Goal: Complete application form

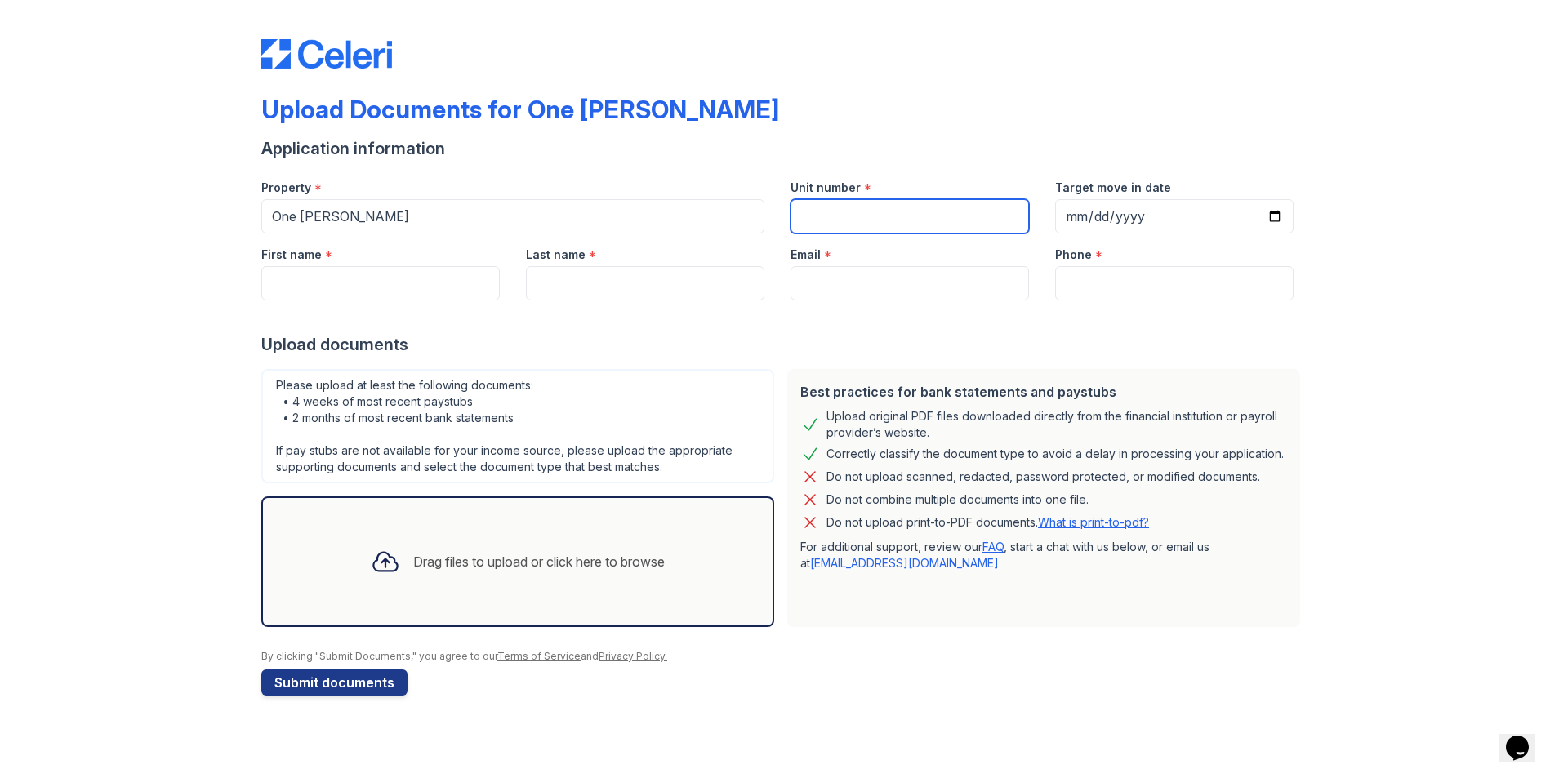
click at [856, 200] on input "Unit number" at bounding box center [909, 216] width 239 height 34
type input "1505"
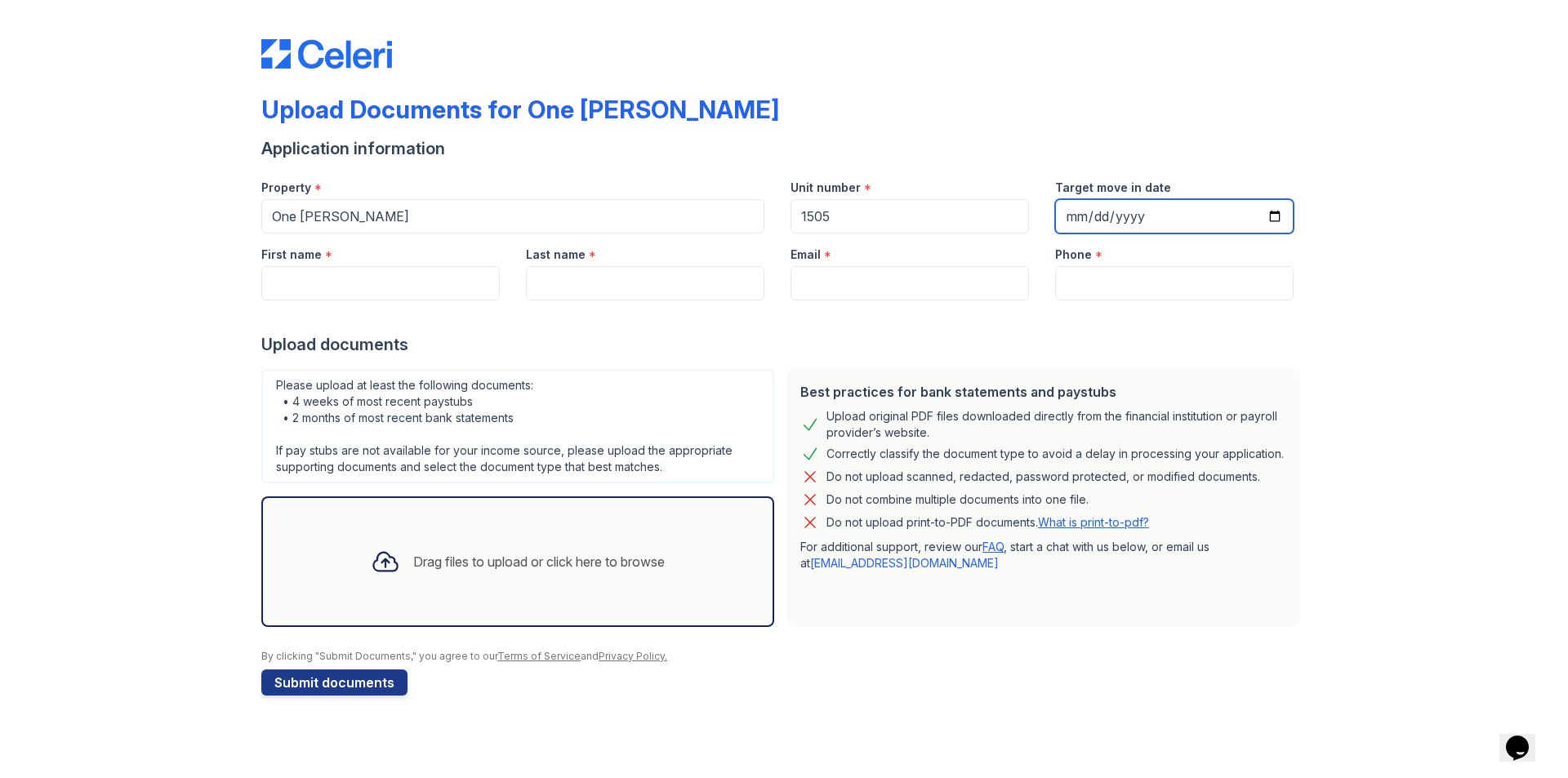
click at [1136, 212] on input "Target move in date" at bounding box center [1174, 216] width 239 height 34
drag, startPoint x: 1284, startPoint y: 223, endPoint x: 1274, endPoint y: 209, distance: 17.2
click at [1284, 222] on input "Target move in date" at bounding box center [1174, 216] width 239 height 34
click at [1274, 208] on input "Target move in date" at bounding box center [1174, 216] width 239 height 34
type input "2025-09-08"
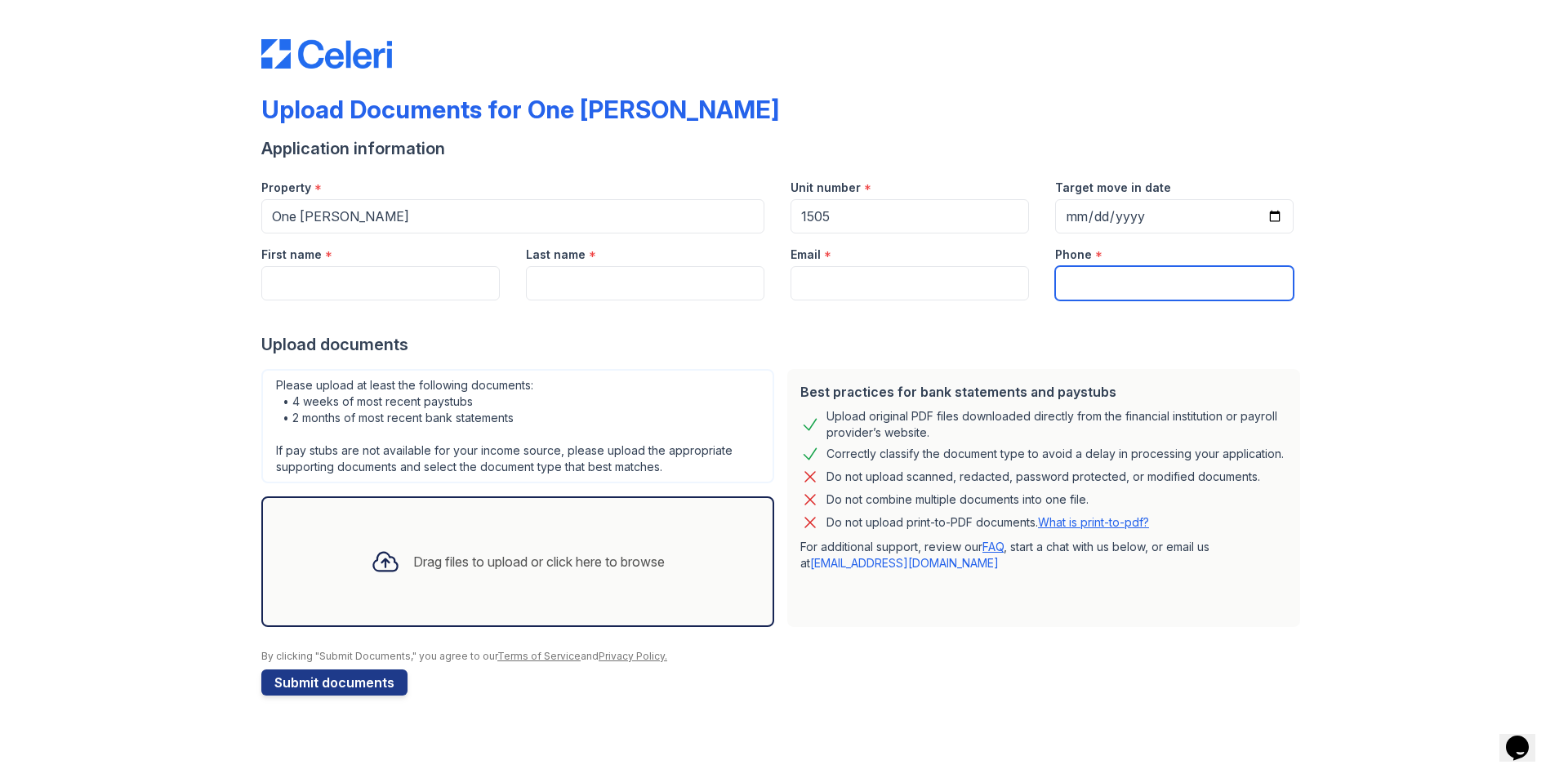
click at [1079, 278] on input "Phone" at bounding box center [1174, 283] width 239 height 34
type input "3632071375"
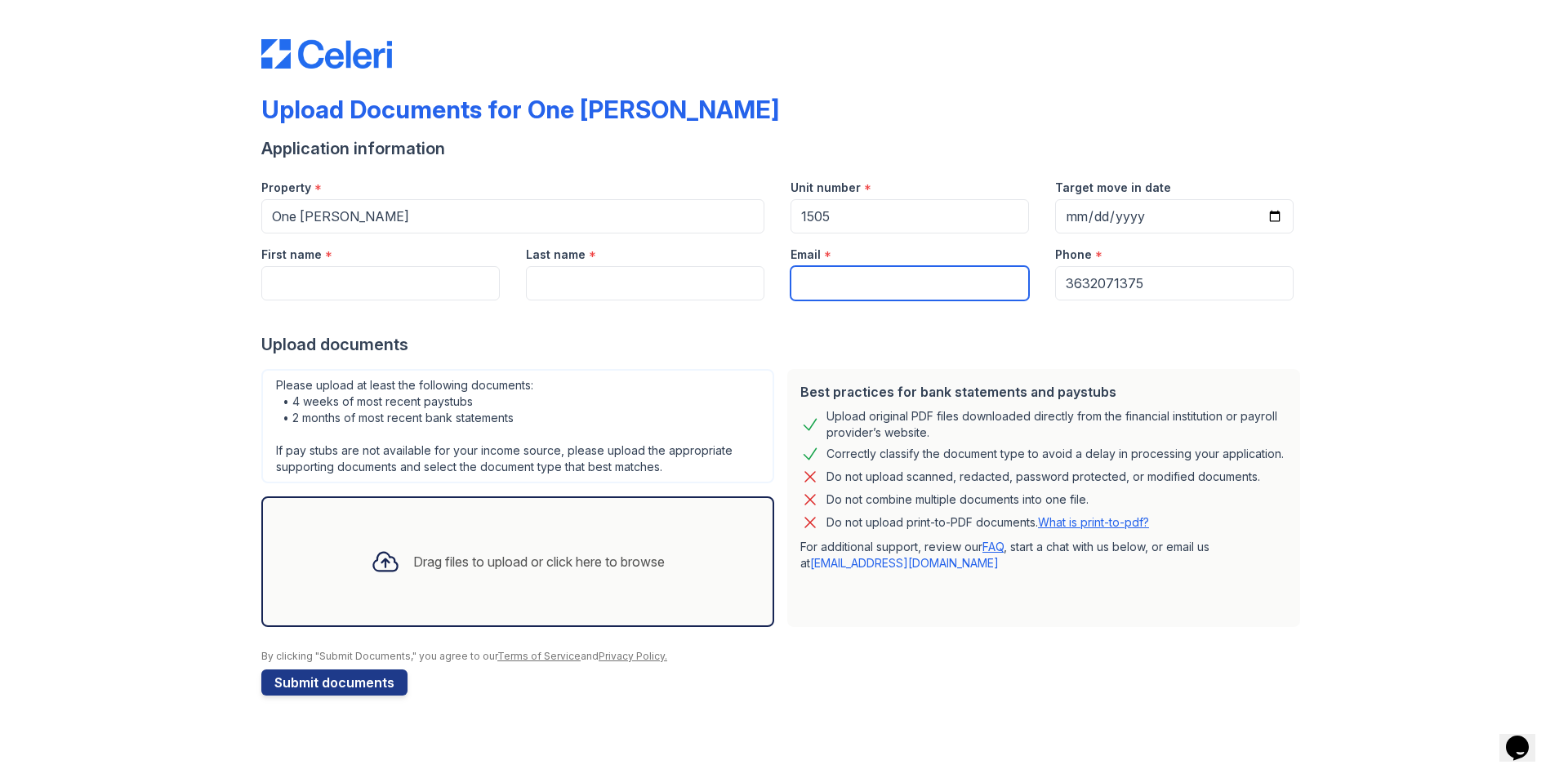
click at [951, 288] on input "Email" at bounding box center [909, 283] width 239 height 34
type input "aleb89890@gmail.com"
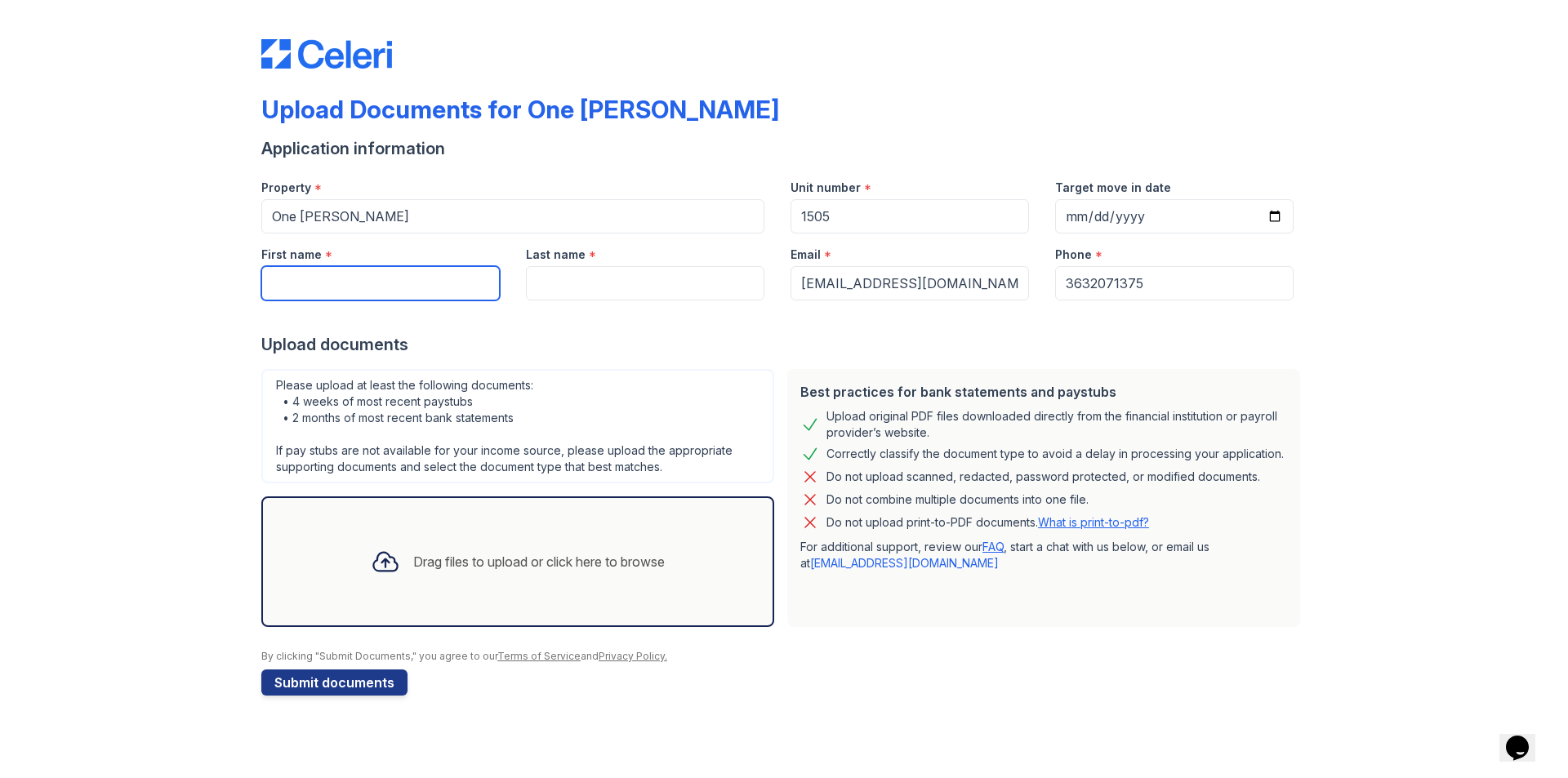
click at [318, 274] on input "First name" at bounding box center [380, 283] width 239 height 34
type input "Alexandria"
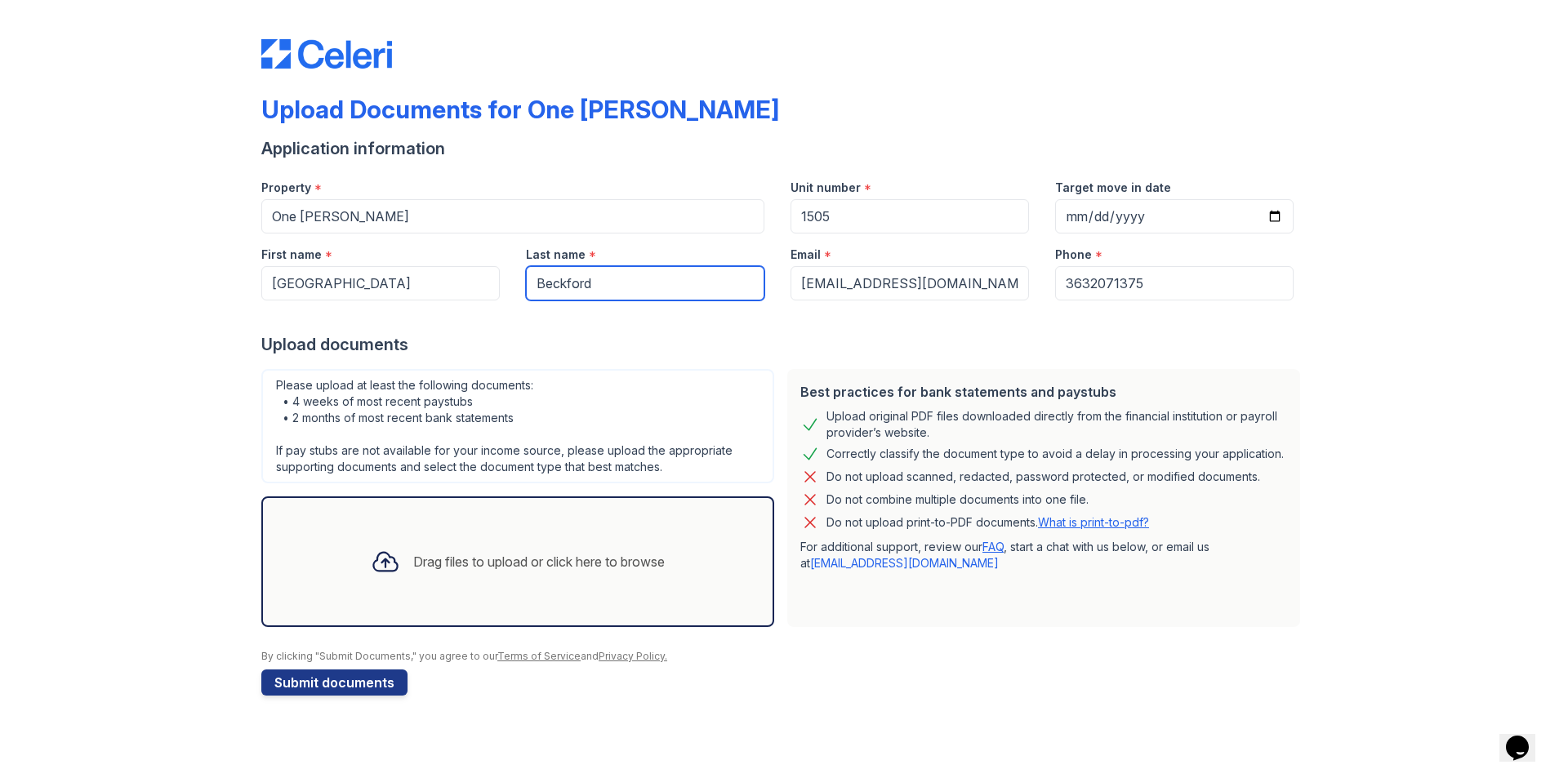
type input "Beckford"
click at [545, 525] on div "Drag files to upload or click here to browse" at bounding box center [517, 562] width 513 height 131
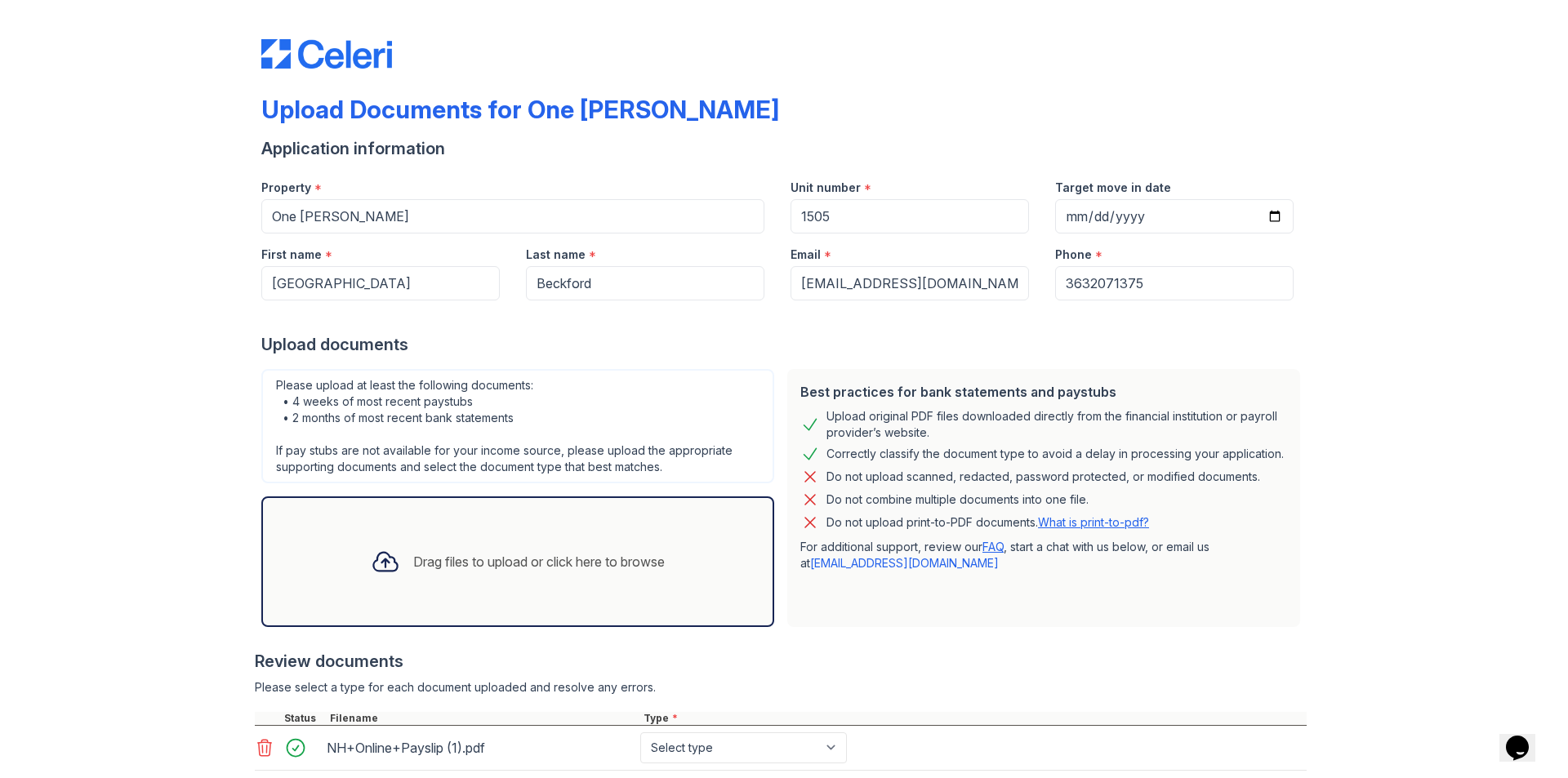
click at [389, 564] on div at bounding box center [385, 562] width 43 height 43
click at [385, 564] on icon at bounding box center [385, 562] width 24 height 19
click at [419, 552] on div "Drag files to upload or click here to browse" at bounding box center [539, 561] width 252 height 19
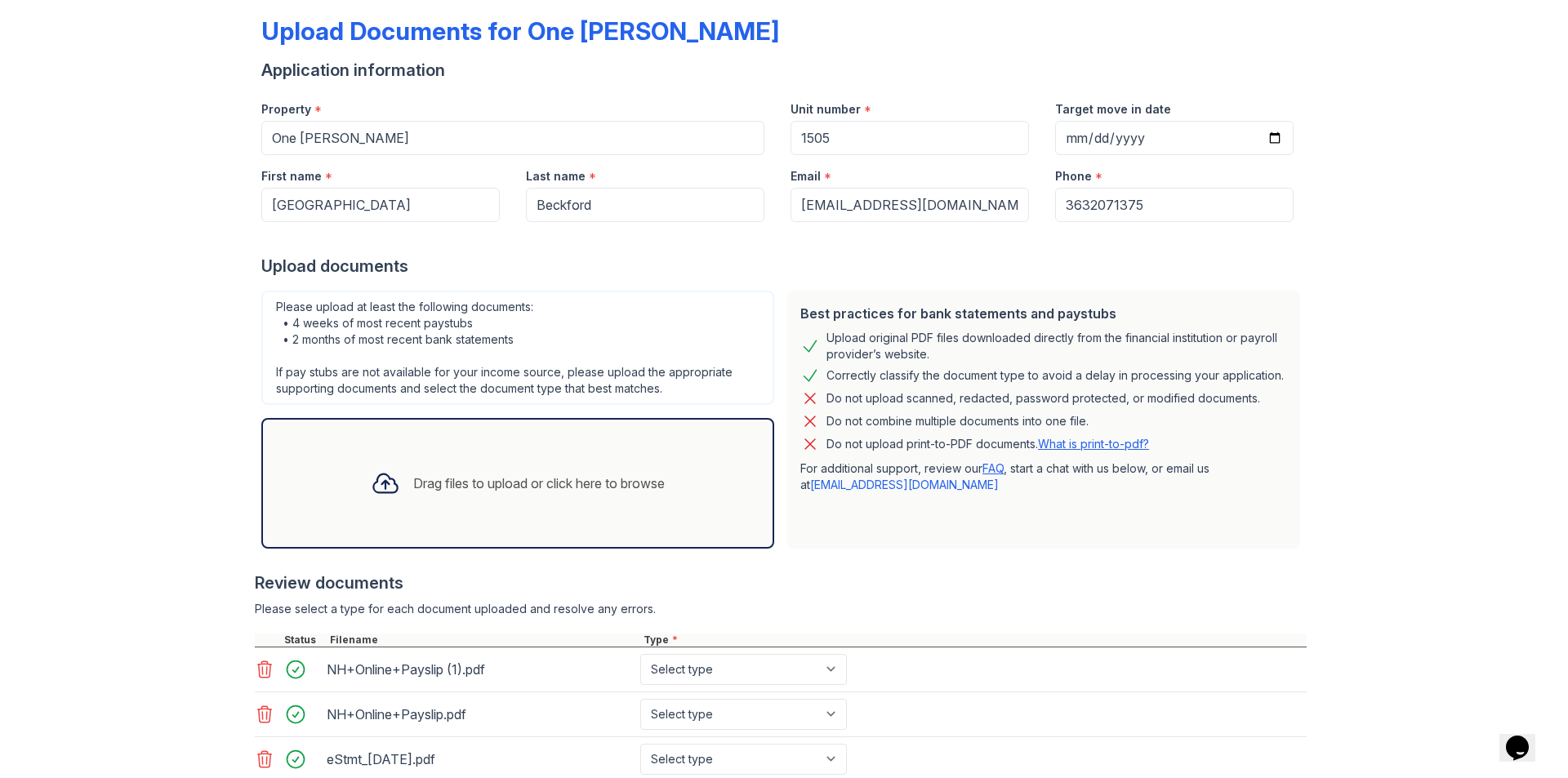
scroll to position [193, 0]
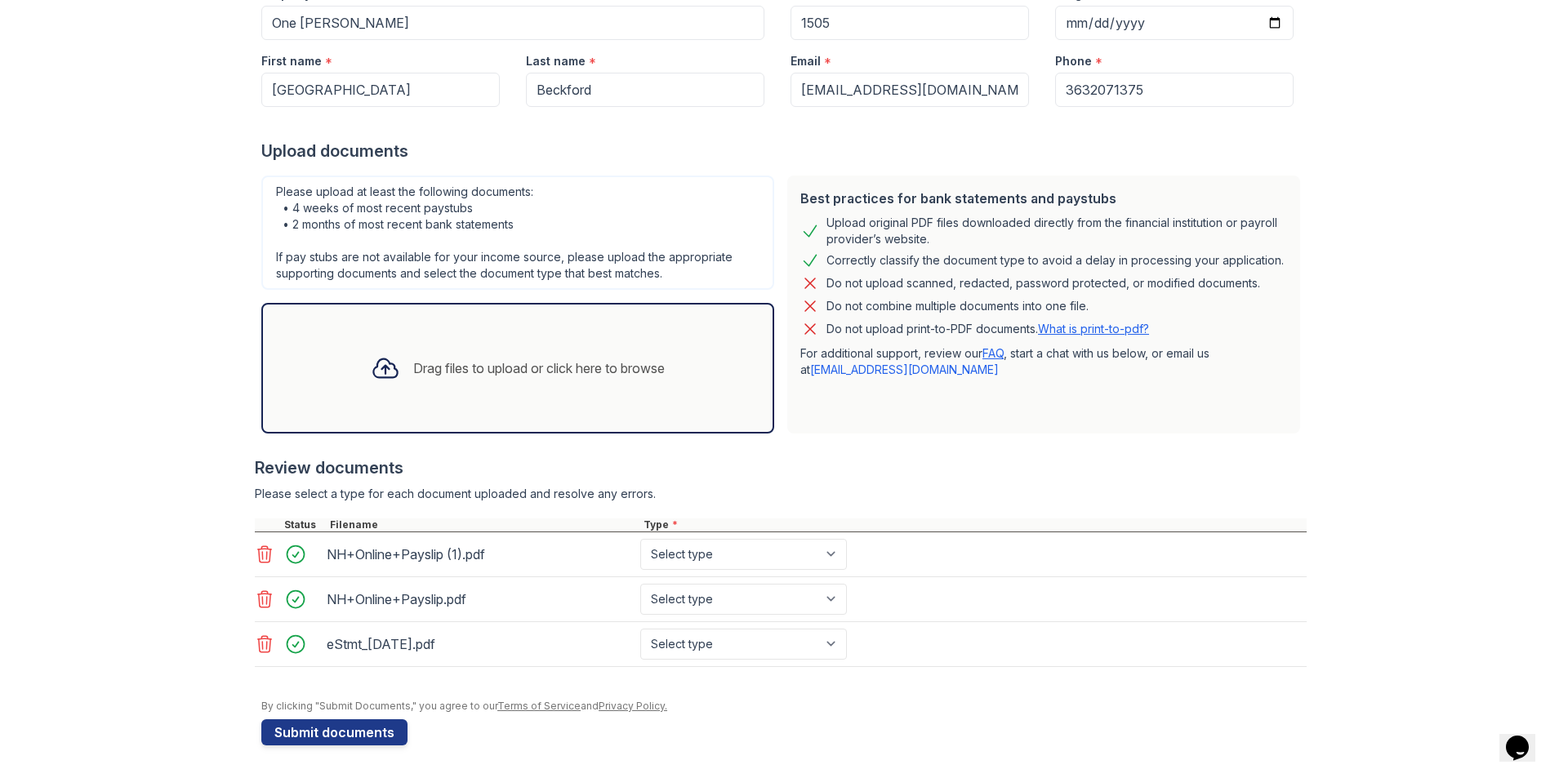
click at [261, 644] on icon at bounding box center [264, 643] width 20 height 19
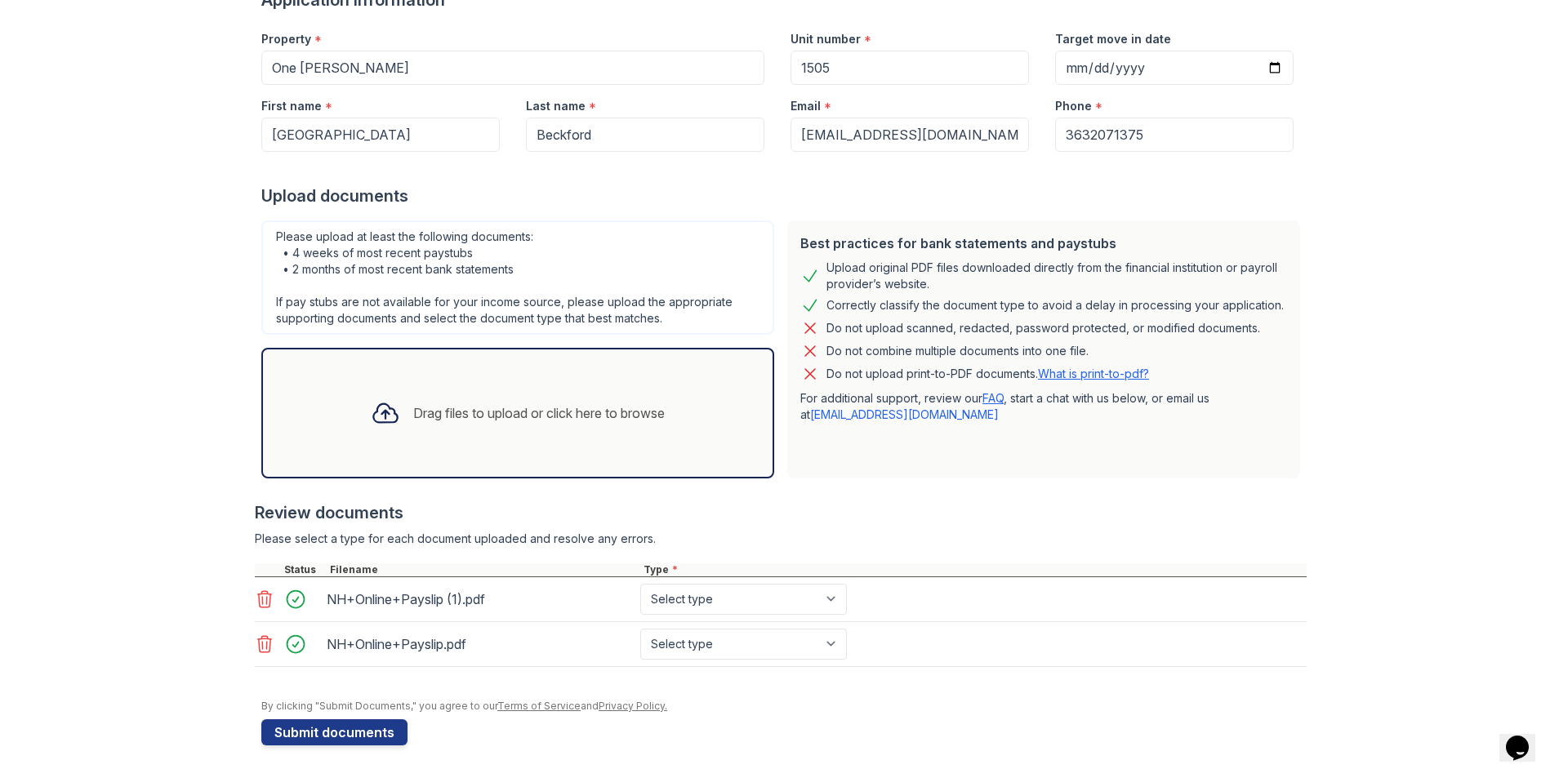
click at [410, 469] on div "Drag files to upload or click here to browse" at bounding box center [517, 413] width 513 height 131
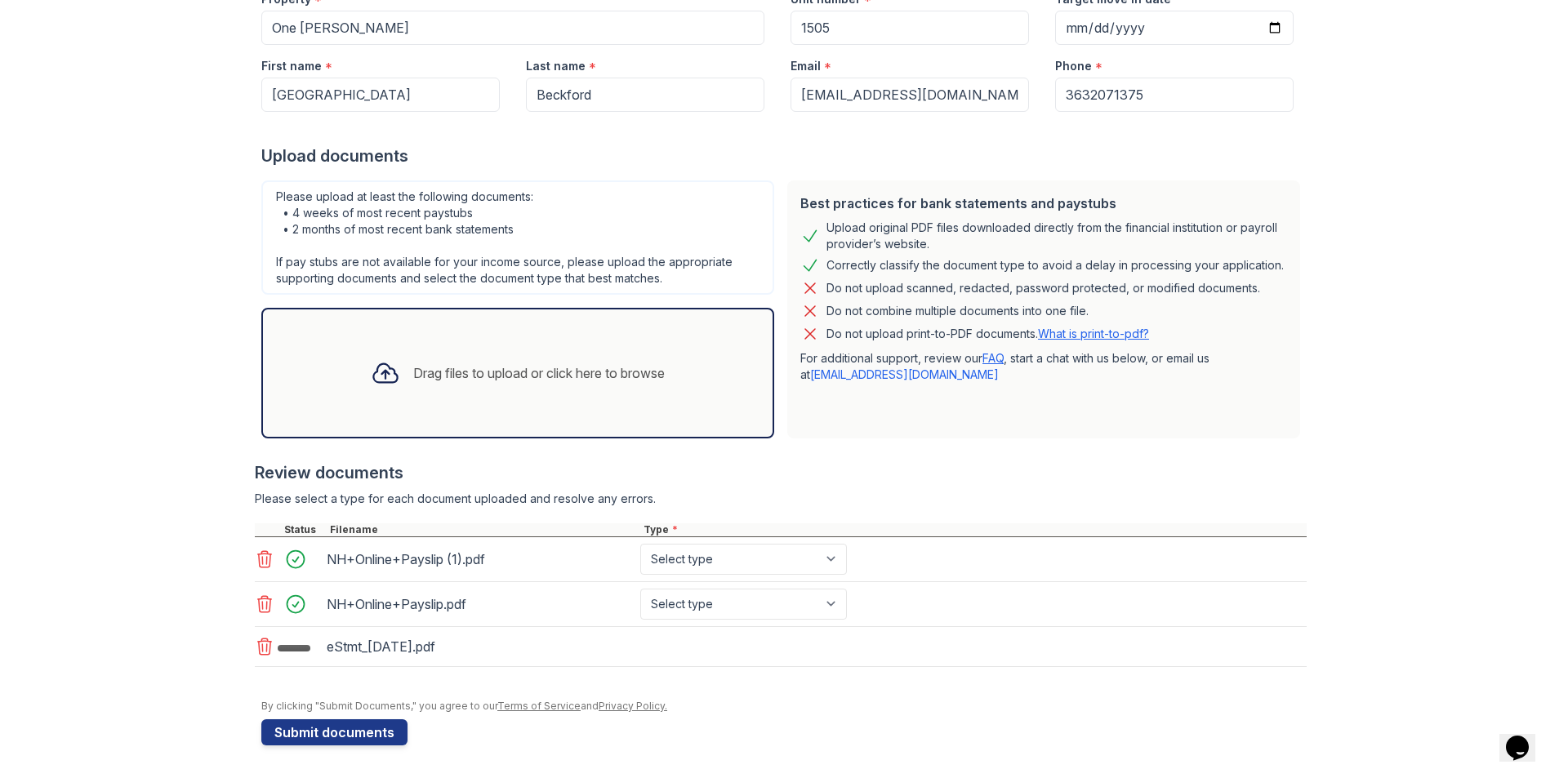
click at [430, 386] on div "Drag files to upload or click here to browse" at bounding box center [517, 373] width 320 height 56
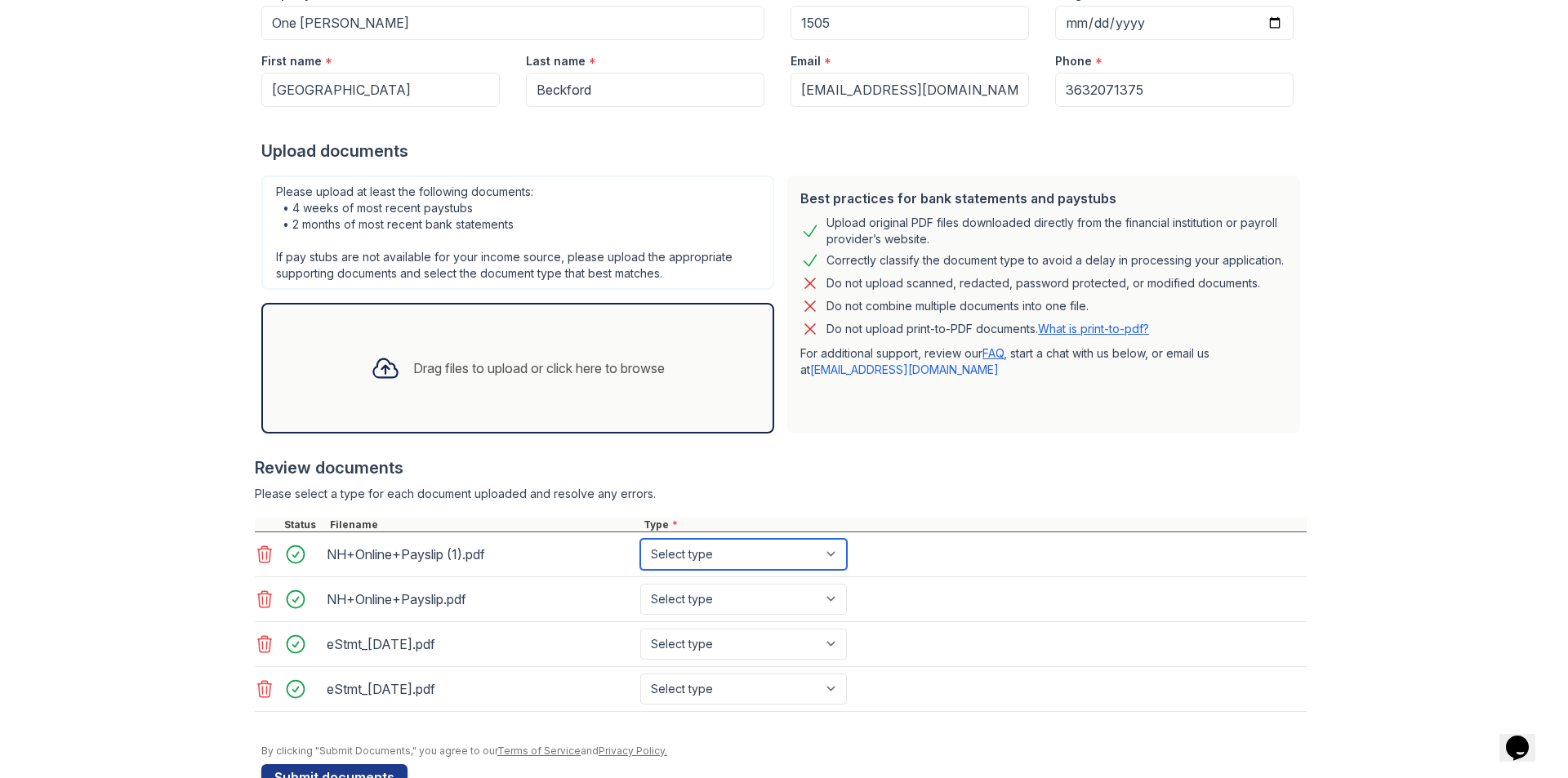
click at [716, 551] on select "Select type Paystub Bank Statement Offer Letter Tax Documents Benefit Award Let…" at bounding box center [743, 553] width 206 height 31
select select "paystub"
click at [640, 538] on select "Select type Paystub Bank Statement Offer Letter Tax Documents Benefit Award Let…" at bounding box center [743, 553] width 206 height 31
click at [705, 590] on select "Select type Paystub Bank Statement Offer Letter Tax Documents Benefit Award Let…" at bounding box center [743, 599] width 206 height 31
select select "paystub"
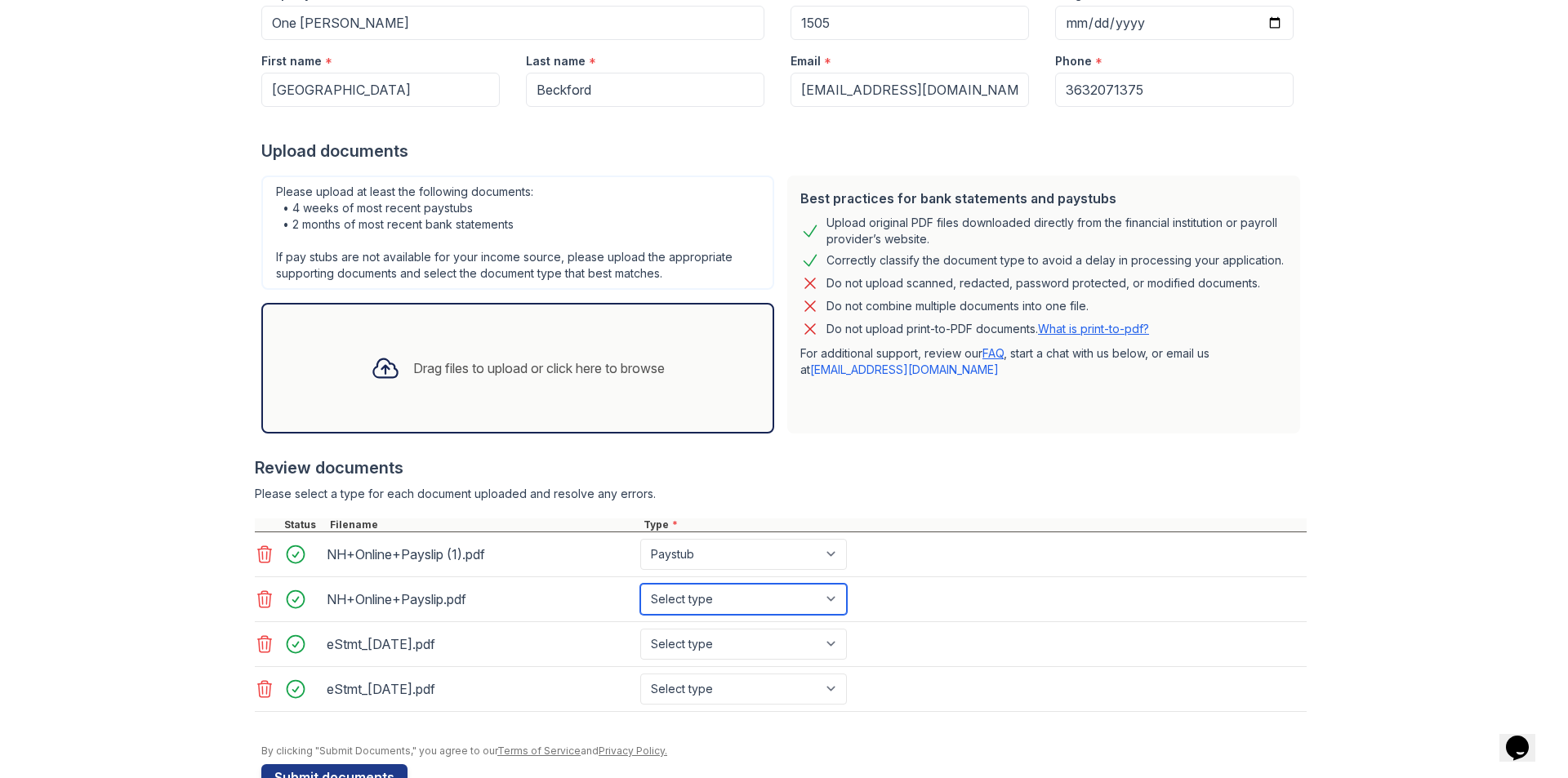
click at [640, 584] on select "Select type Paystub Bank Statement Offer Letter Tax Documents Benefit Award Let…" at bounding box center [743, 599] width 206 height 31
click at [694, 643] on select "Select type Paystub Bank Statement Offer Letter Tax Documents Benefit Award Let…" at bounding box center [743, 643] width 206 height 31
select select "bank_statement"
click at [640, 629] on select "Select type Paystub Bank Statement Offer Letter Tax Documents Benefit Award Let…" at bounding box center [743, 643] width 206 height 31
click at [709, 681] on select "Select type Paystub Bank Statement Offer Letter Tax Documents Benefit Award Let…" at bounding box center [743, 689] width 206 height 31
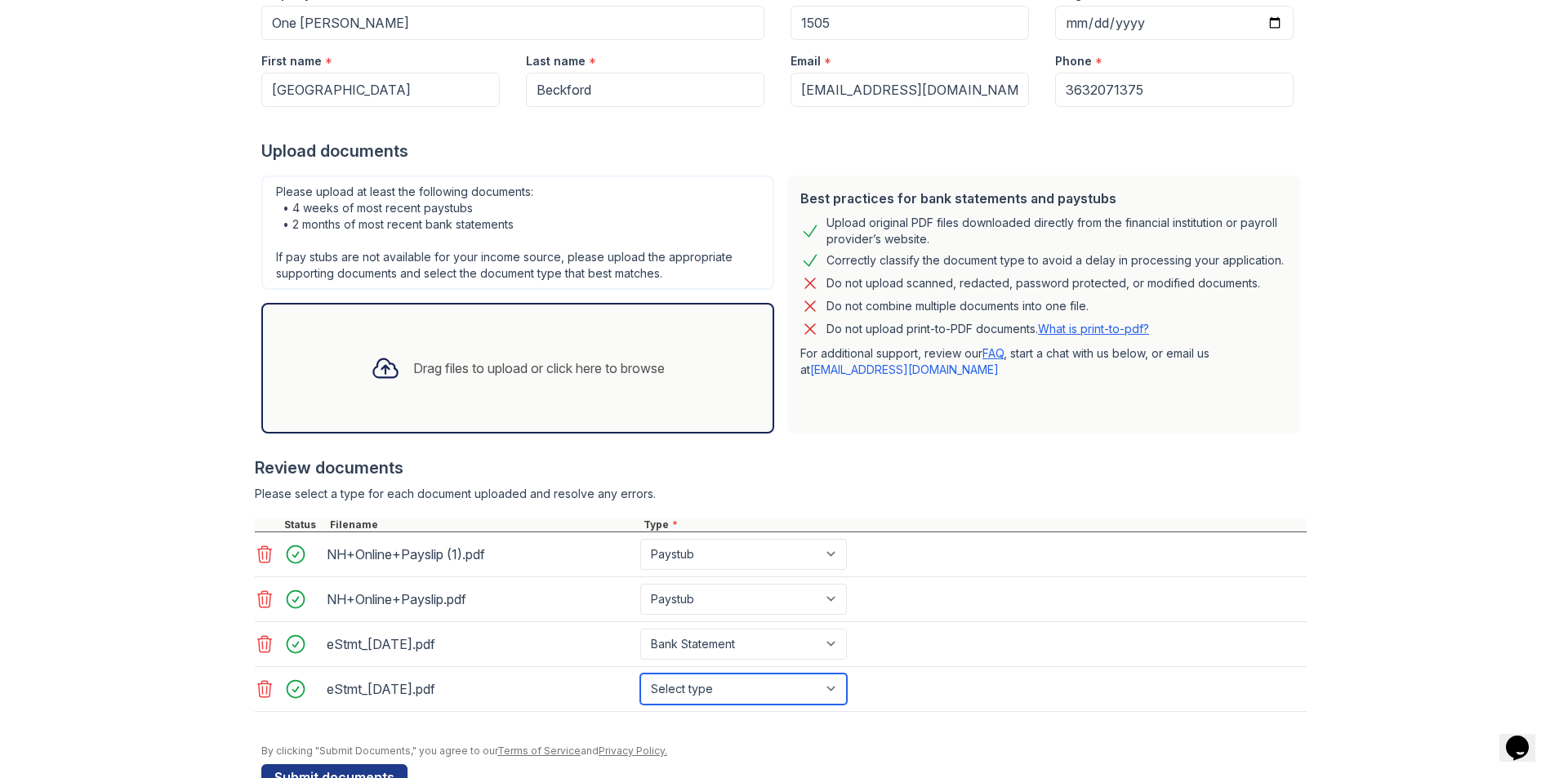
select select "bank_statement"
click at [640, 674] on select "Select type Paystub Bank Statement Offer Letter Tax Documents Benefit Award Let…" at bounding box center [743, 689] width 206 height 31
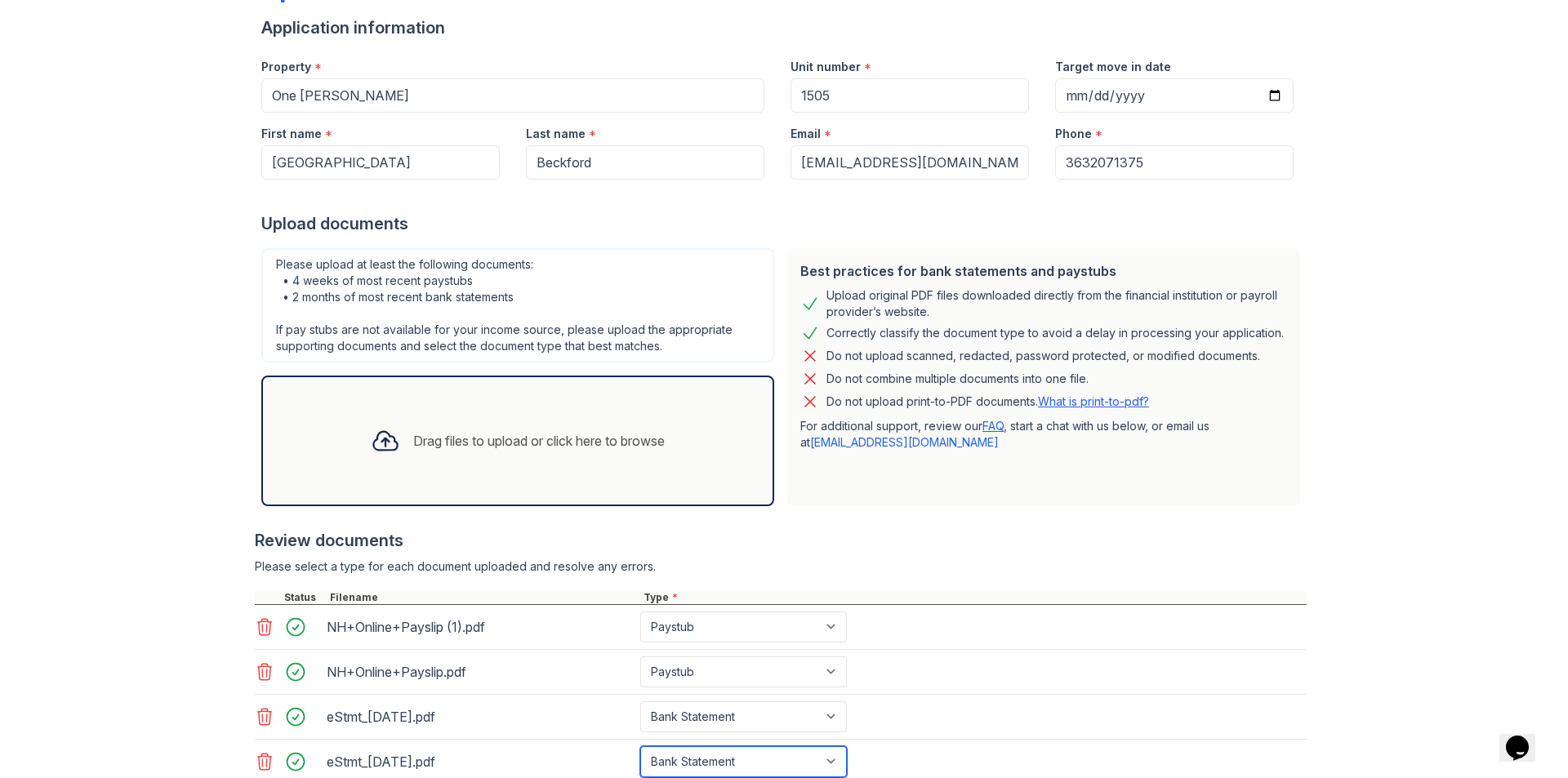
scroll to position [239, 0]
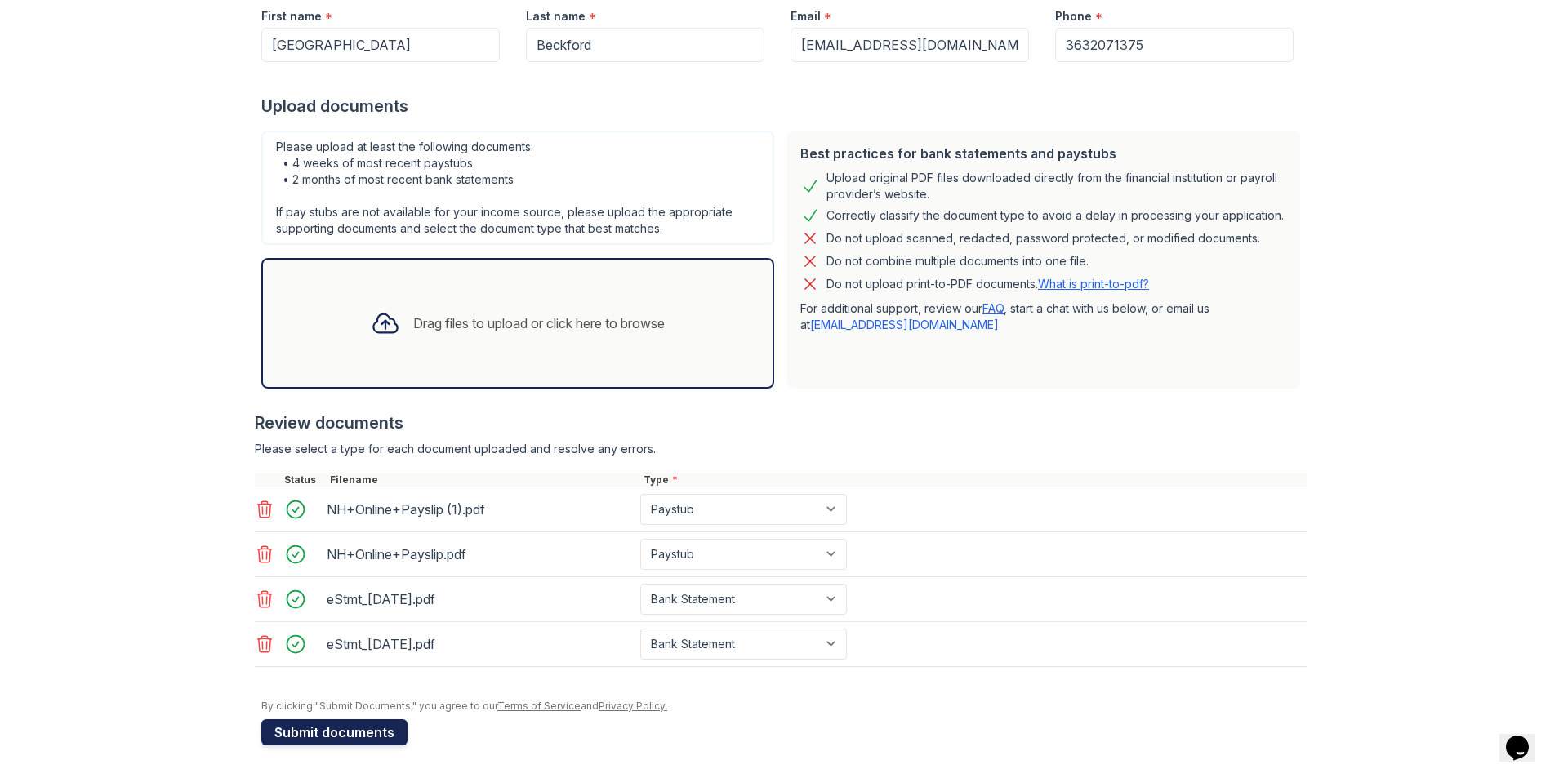
click at [347, 725] on button "Submit documents" at bounding box center [333, 733] width 146 height 26
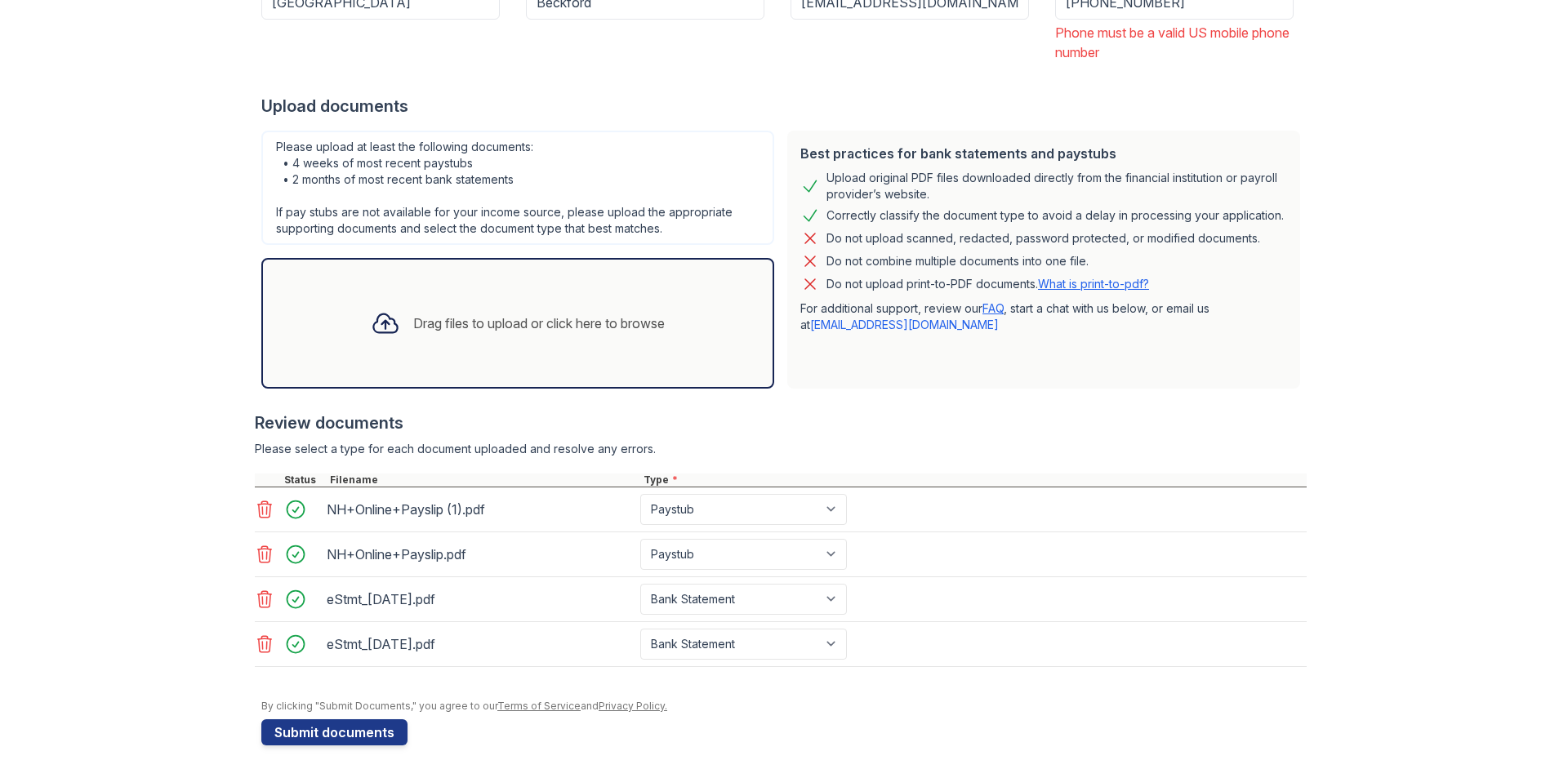
scroll to position [0, 0]
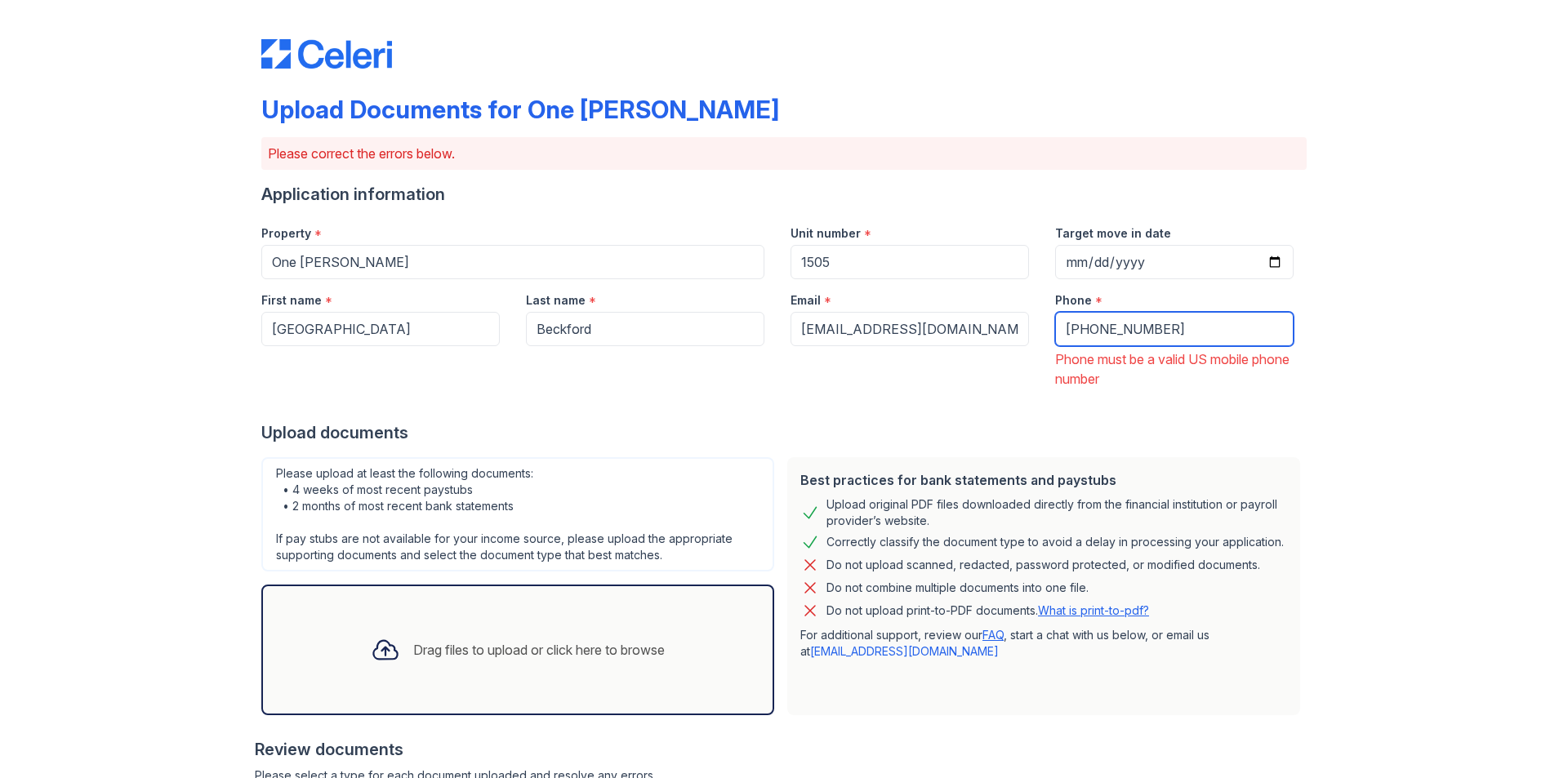
click at [1071, 332] on input "+3632071375" at bounding box center [1174, 329] width 239 height 34
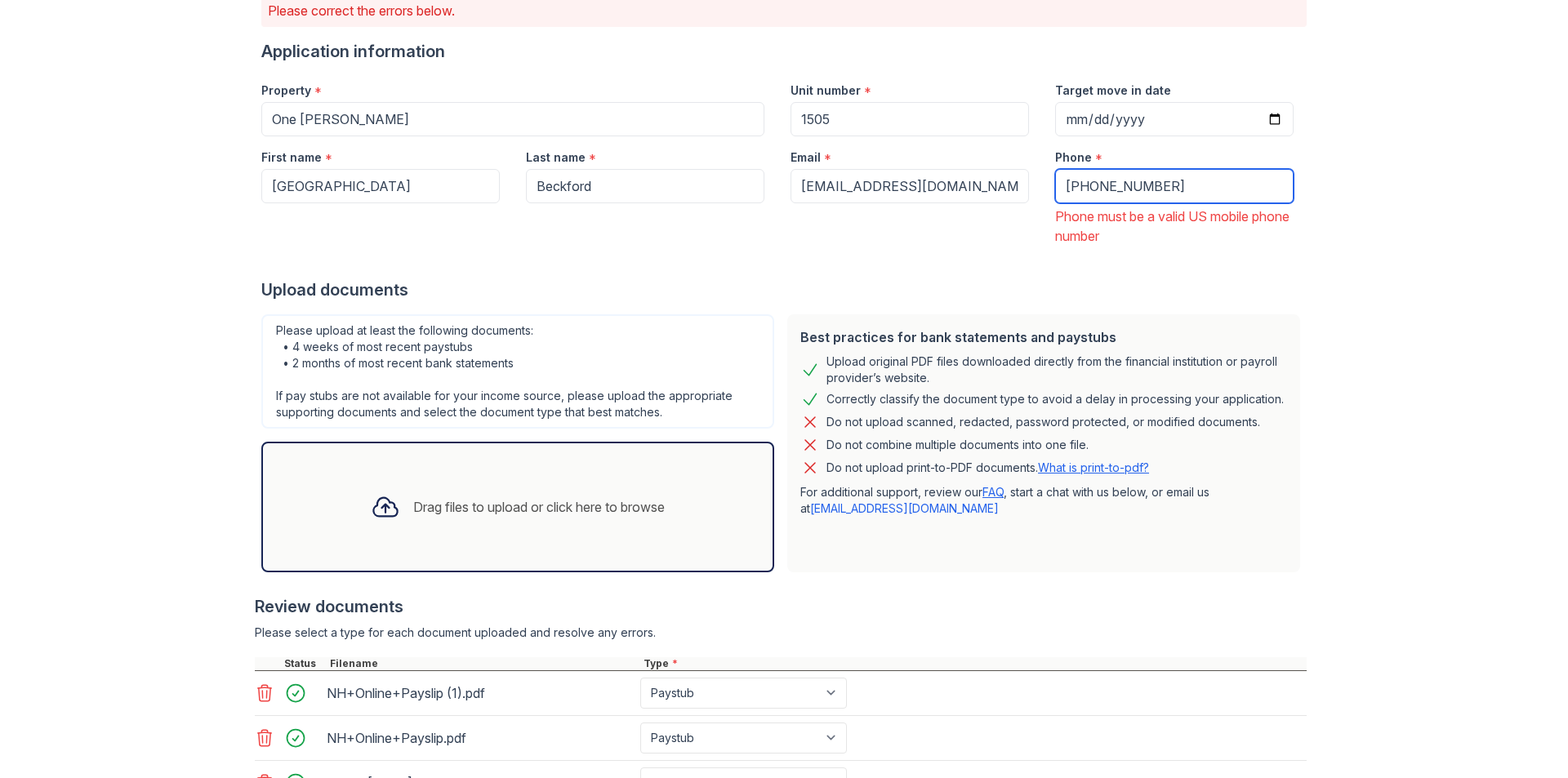
scroll to position [327, 0]
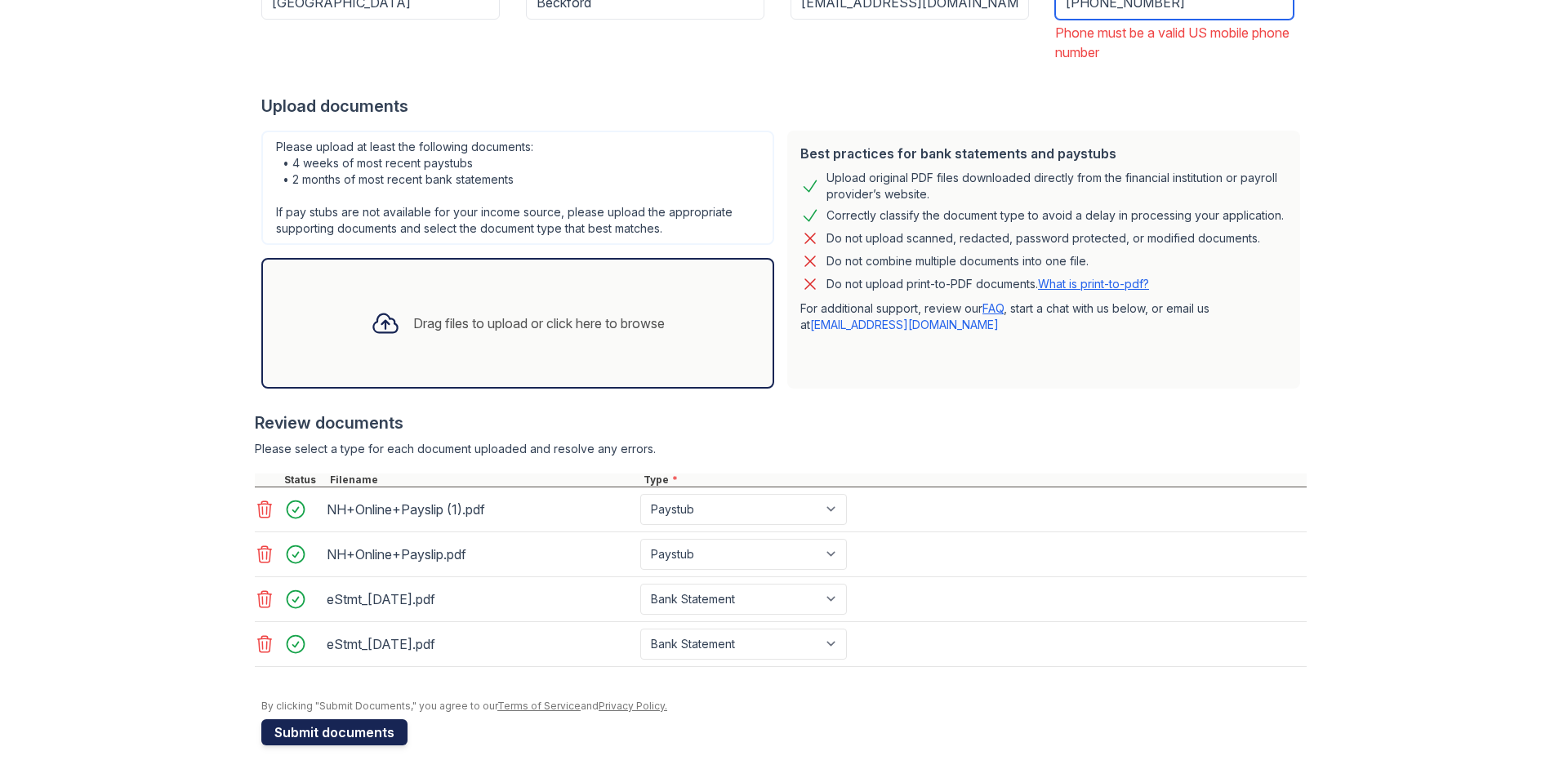
type input "+13632071375"
click at [344, 726] on button "Submit documents" at bounding box center [333, 733] width 146 height 26
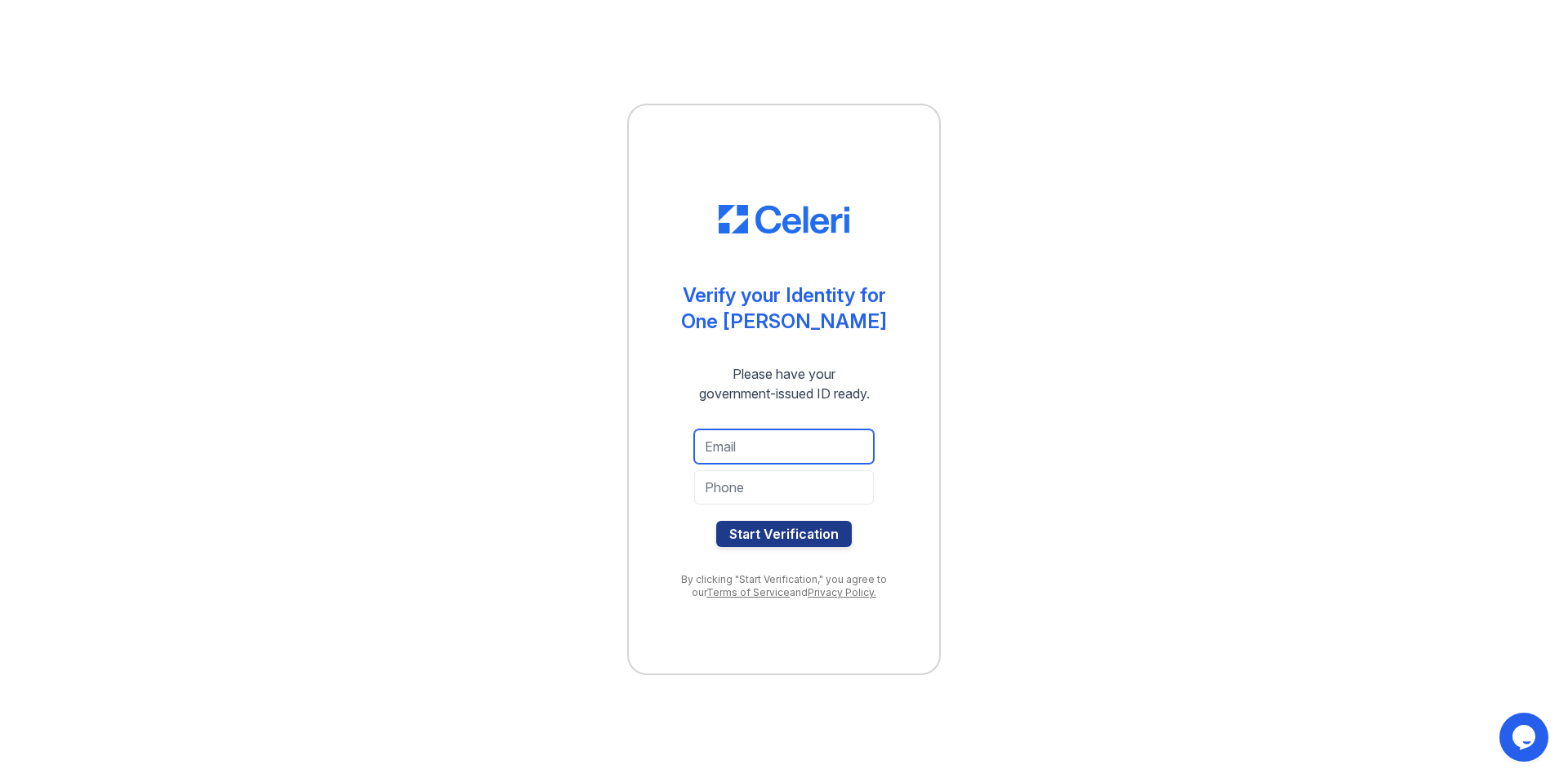
click at [735, 449] on input "email" at bounding box center [783, 447] width 179 height 34
type input "[EMAIL_ADDRESS][DOMAIN_NAME]"
type input "3632071375"
drag, startPoint x: 818, startPoint y: 493, endPoint x: 288, endPoint y: 412, distance: 536.2
click at [220, 398] on div "Verify your Identity for One [PERSON_NAME] Please have your government-issued I…" at bounding box center [784, 389] width 1516 height 778
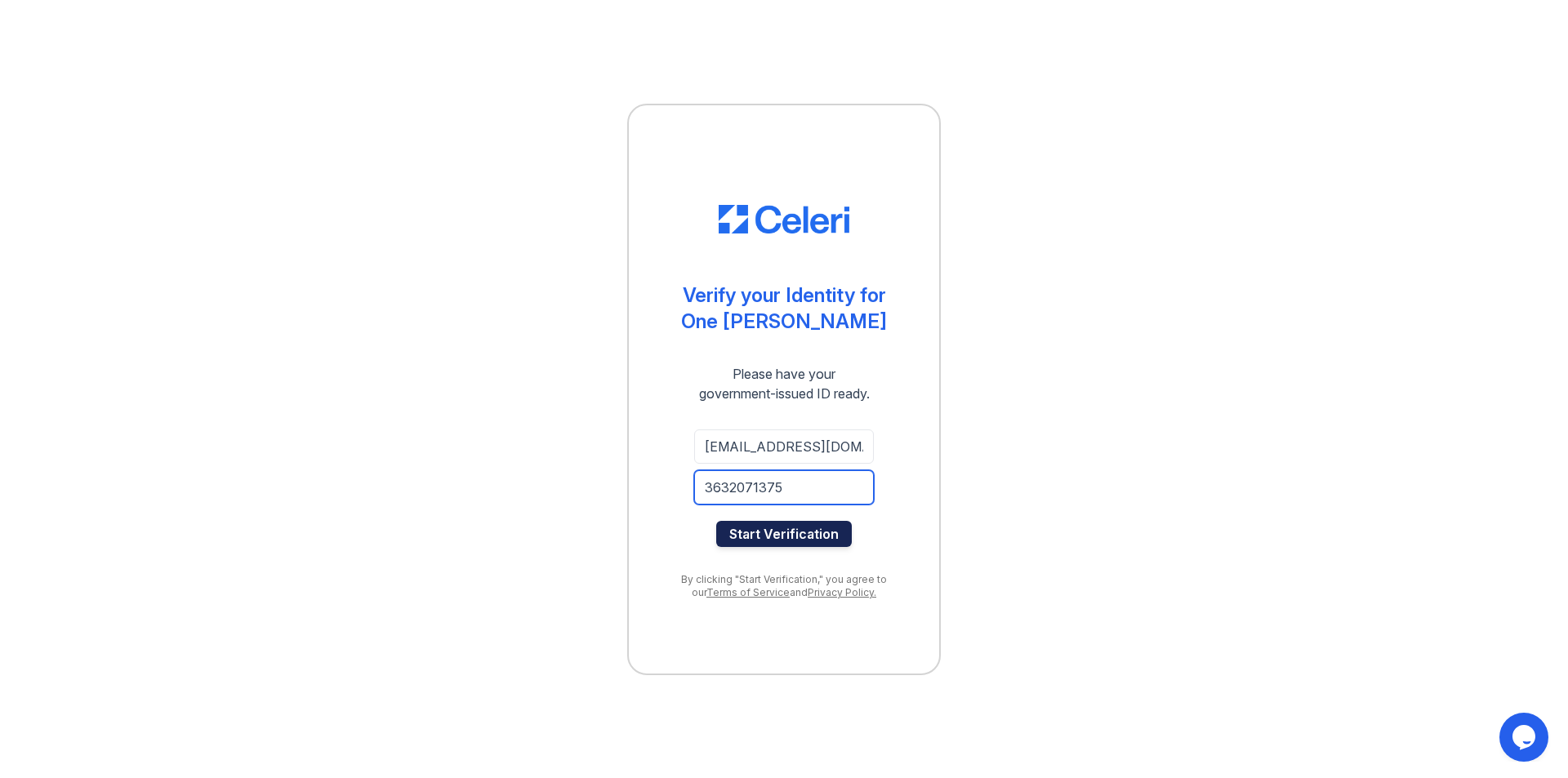
type input "3632071375"
click at [752, 529] on button "Start Verification" at bounding box center [784, 534] width 136 height 26
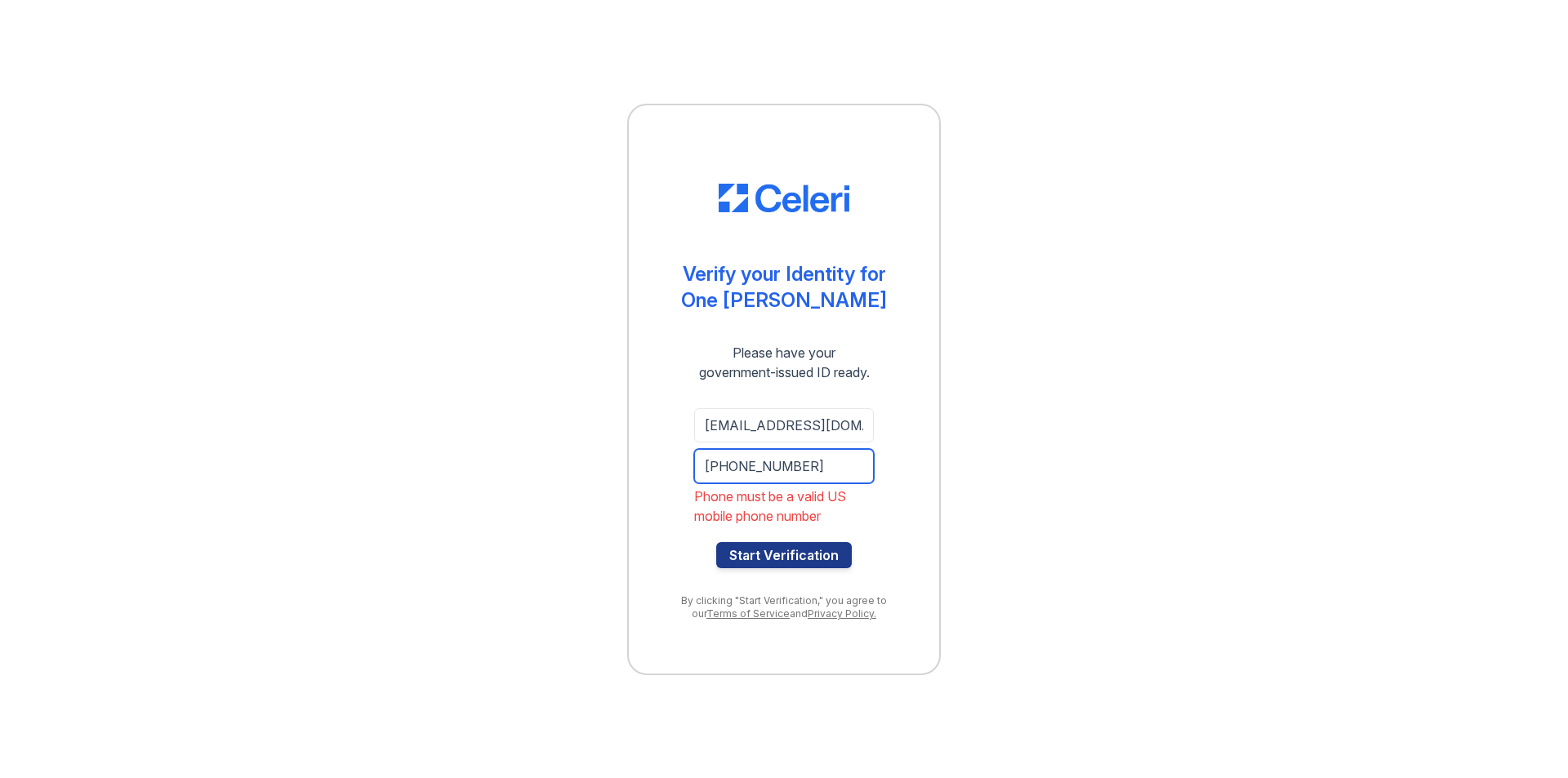
click at [718, 466] on input "[PHONE_NUMBER]" at bounding box center [783, 466] width 179 height 34
type input "[PHONE_NUMBER]"
click at [756, 566] on button "Start Verification" at bounding box center [784, 555] width 136 height 26
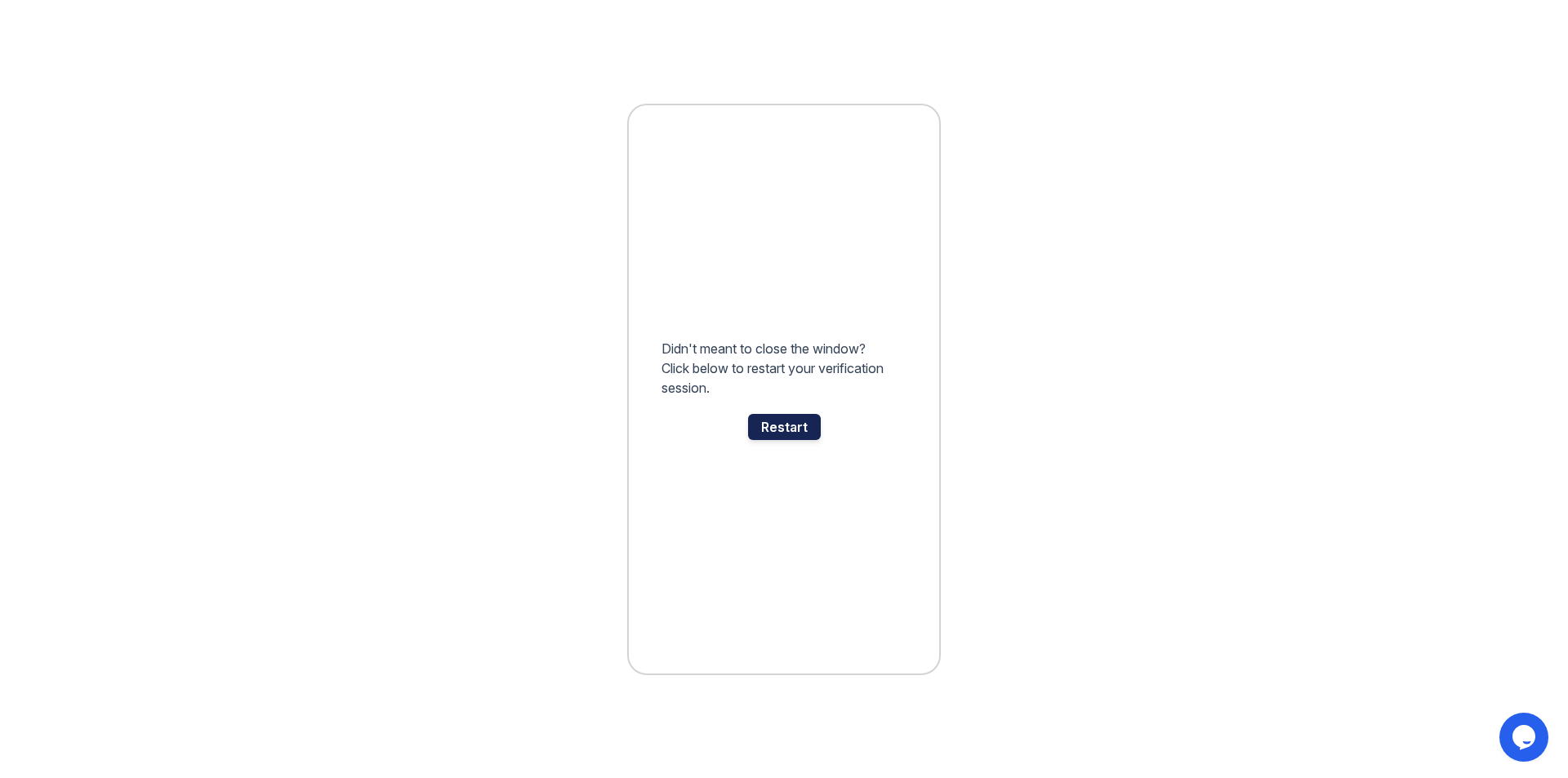
click at [794, 417] on div "Restart" at bounding box center [785, 427] width 72 height 26
